Goal: Information Seeking & Learning: Check status

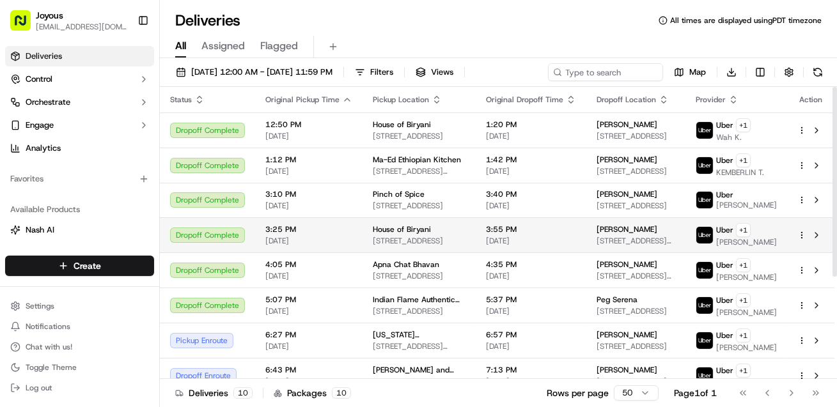
scroll to position [157, 0]
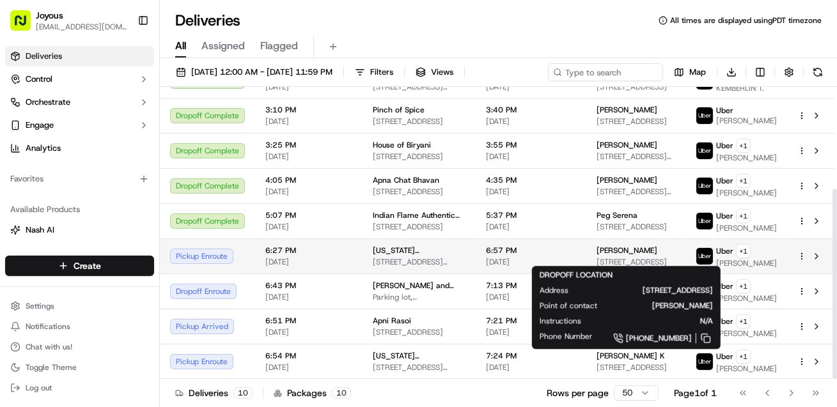
click at [645, 251] on div "[PERSON_NAME] [STREET_ADDRESS]" at bounding box center [636, 257] width 79 height 22
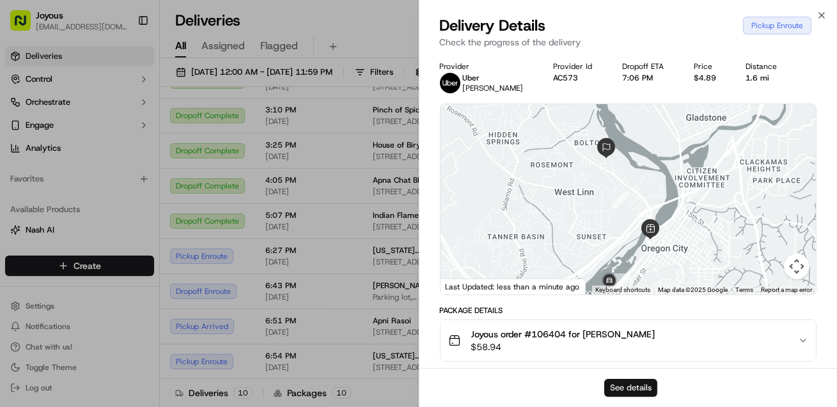
click at [639, 388] on button "See details" at bounding box center [630, 388] width 53 height 18
click at [823, 15] on icon "button" at bounding box center [822, 15] width 10 height 10
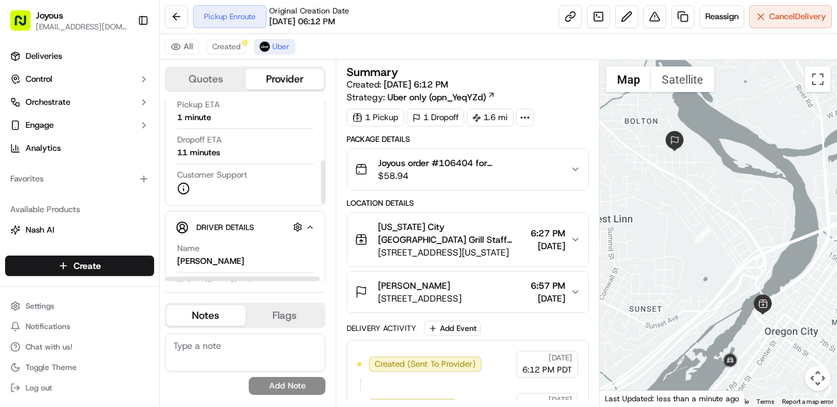
scroll to position [242, 0]
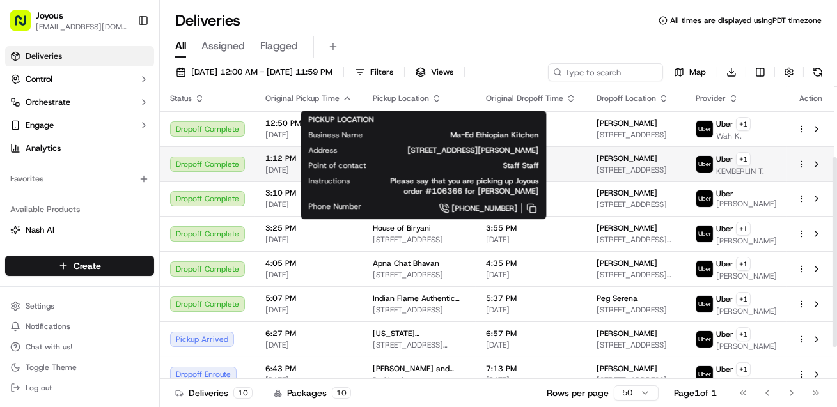
scroll to position [157, 0]
